Goal: Task Accomplishment & Management: Use online tool/utility

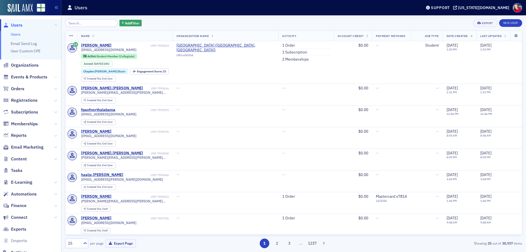
click at [54, 77] on icon at bounding box center [55, 76] width 3 height 3
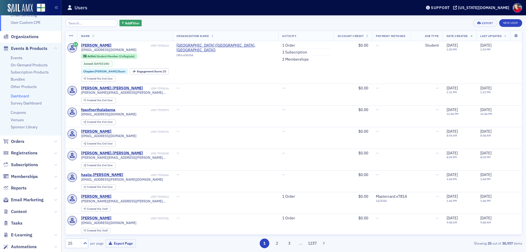
scroll to position [55, 0]
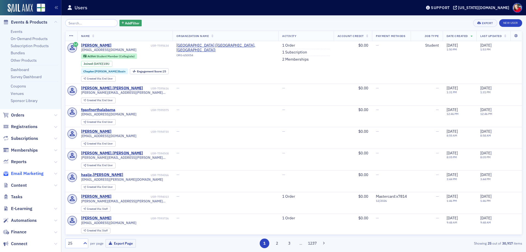
click at [34, 174] on span "Email Marketing" at bounding box center [27, 173] width 33 height 6
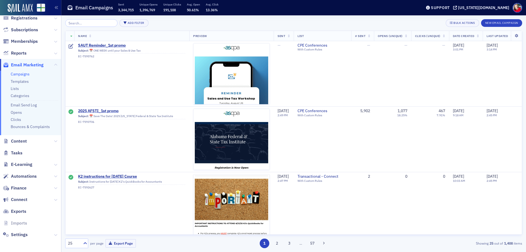
scroll to position [26, 0]
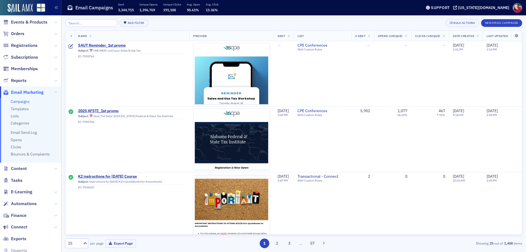
click at [24, 102] on link "Campaigns" at bounding box center [20, 101] width 19 height 5
click at [105, 111] on span "2025 AFSTI_1st promo" at bounding box center [131, 111] width 107 height 5
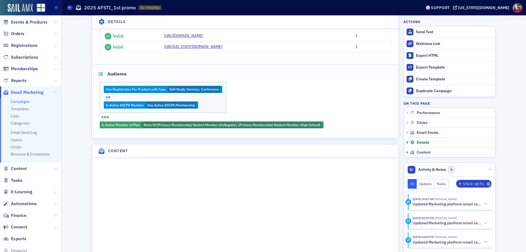
scroll to position [603, 0]
